Goal: Information Seeking & Learning: Learn about a topic

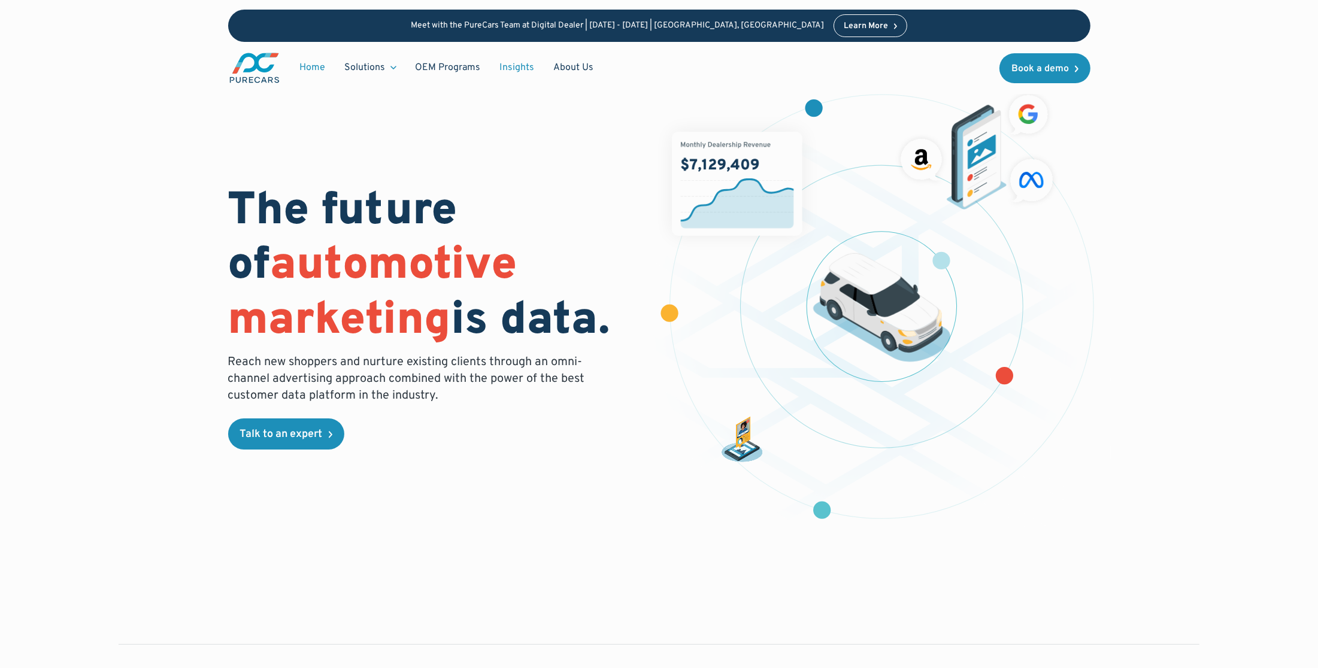
click at [524, 67] on link "Insights" at bounding box center [517, 67] width 54 height 23
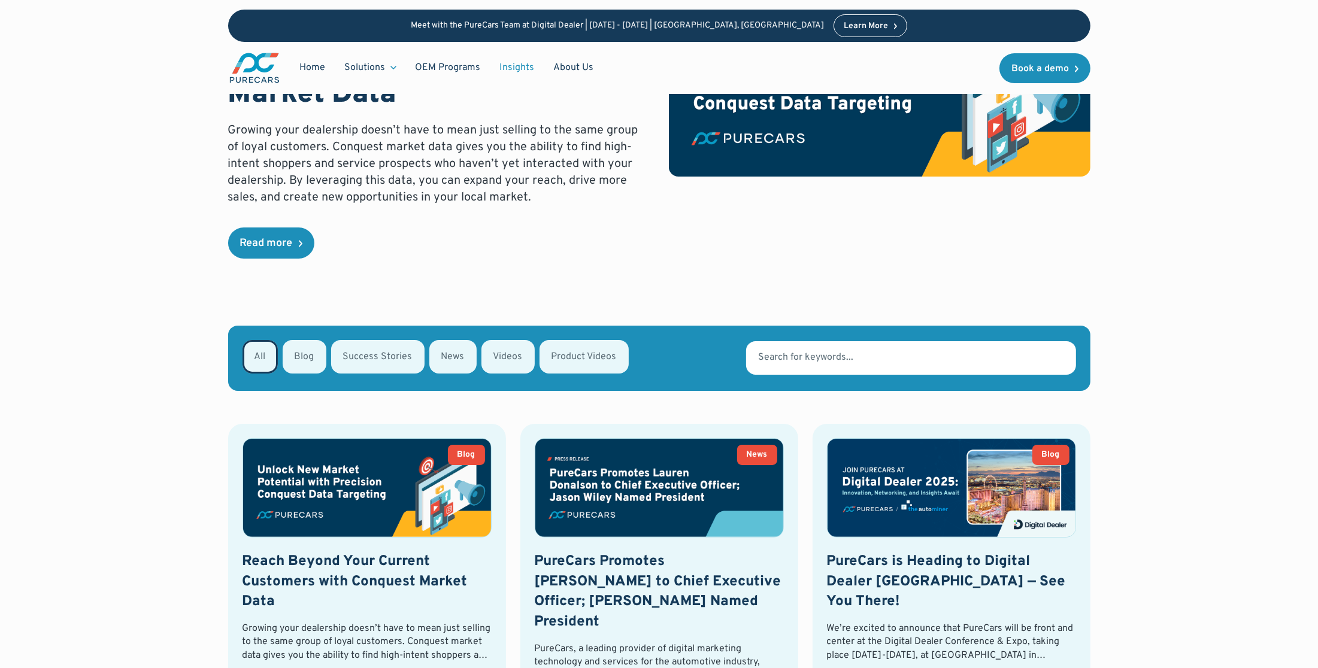
scroll to position [211, 0]
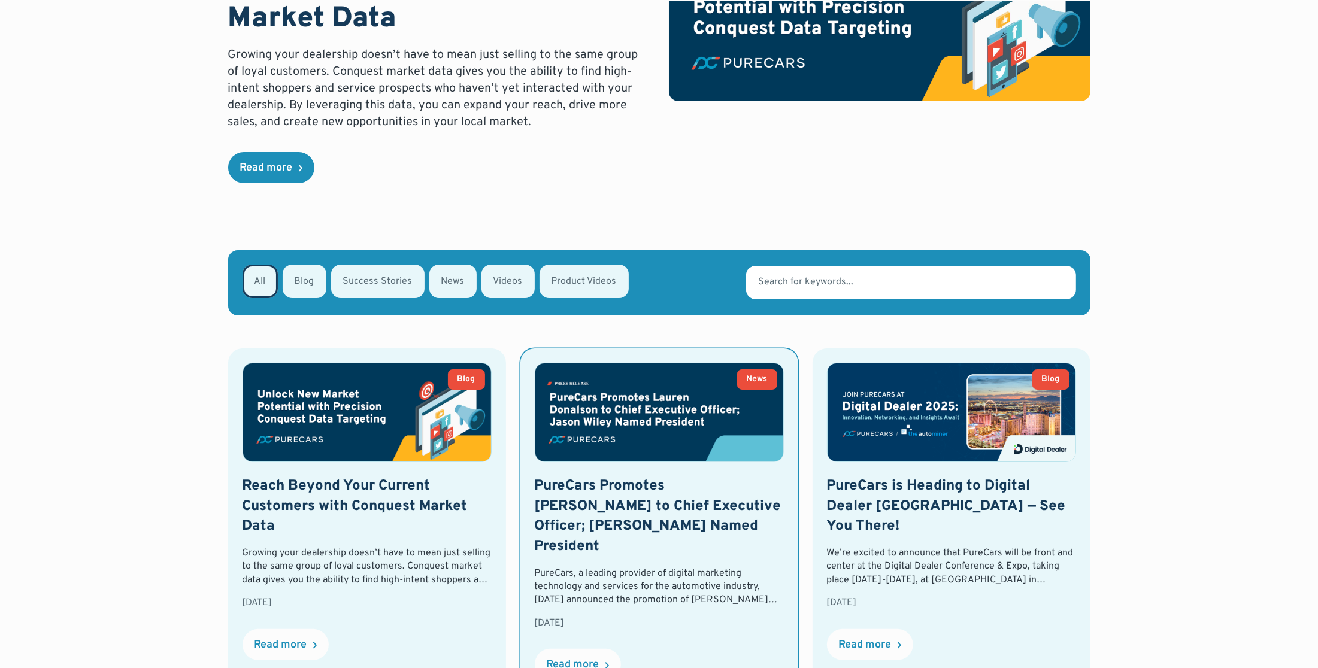
click at [628, 395] on img at bounding box center [659, 412] width 248 height 98
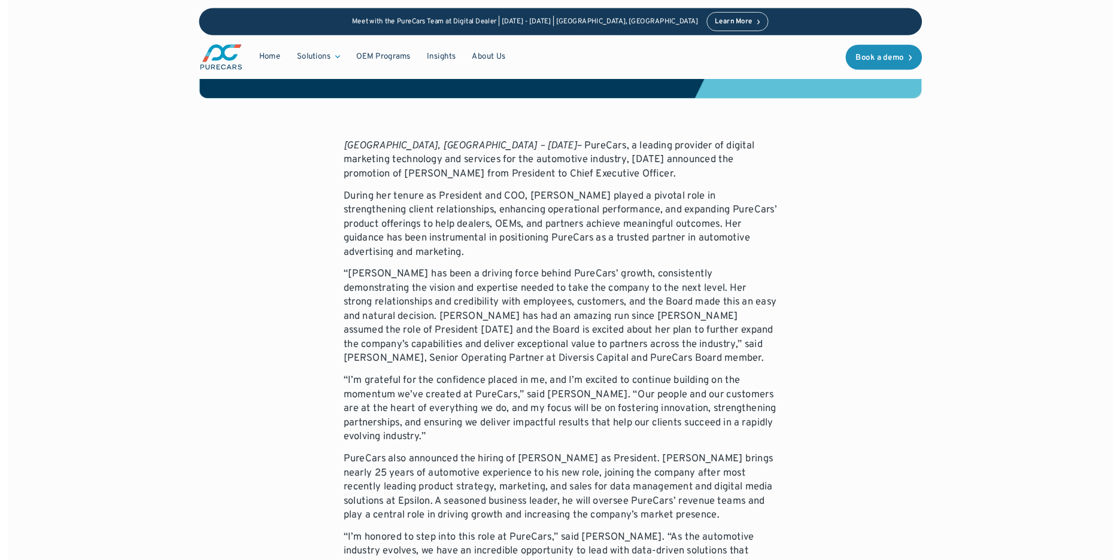
scroll to position [477, 0]
